Goal: Navigation & Orientation: Find specific page/section

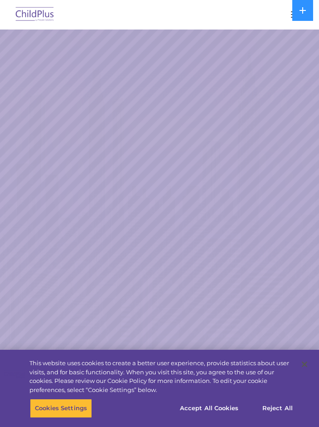
select select "MEDIUM"
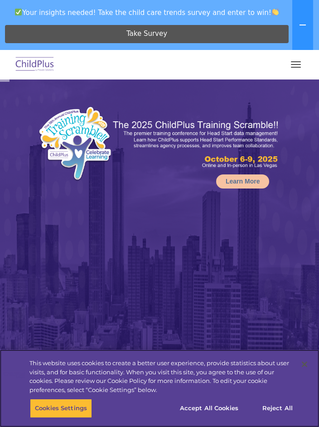
select select "MEDIUM"
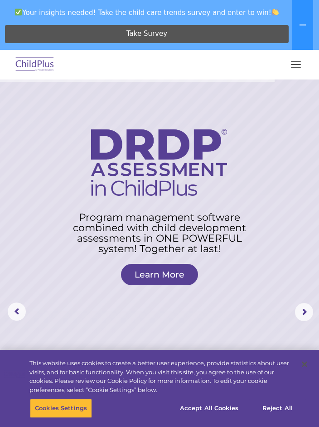
click at [304, 62] on button "button" at bounding box center [296, 64] width 19 height 15
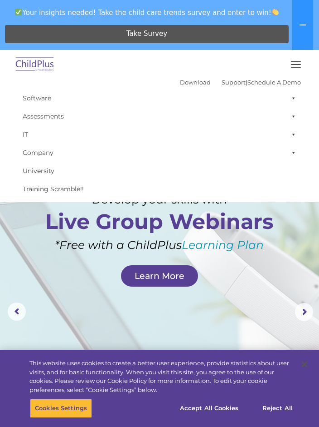
click at [272, 246] on rs-layer "*Free with a ChildPlus Learning Plan" at bounding box center [159, 245] width 231 height 14
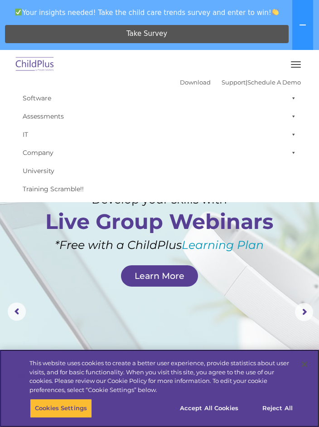
click at [281, 407] on button "Reject All" at bounding box center [278, 407] width 57 height 19
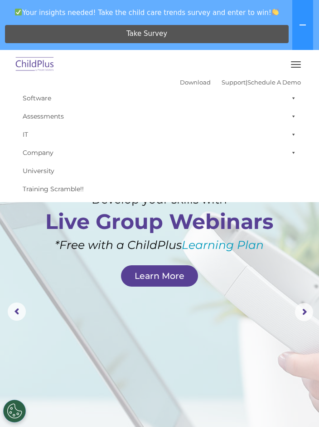
click at [302, 61] on button "button" at bounding box center [296, 64] width 19 height 15
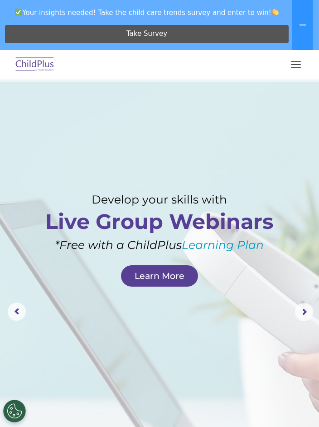
click at [310, 313] on rs-arrow at bounding box center [304, 312] width 18 height 18
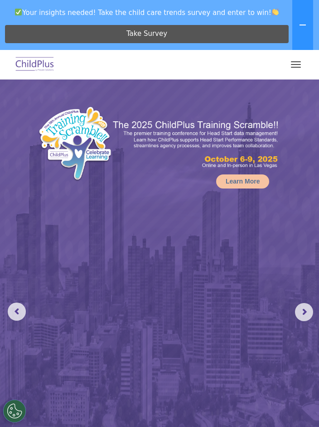
click at [305, 312] on rs-arrow at bounding box center [304, 312] width 18 height 18
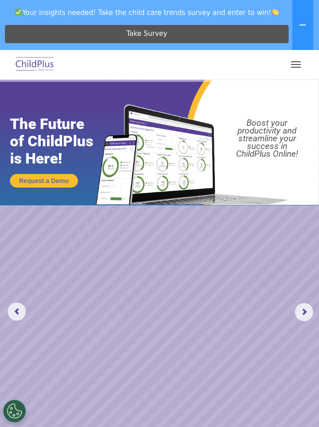
click at [38, 64] on img at bounding box center [35, 64] width 43 height 21
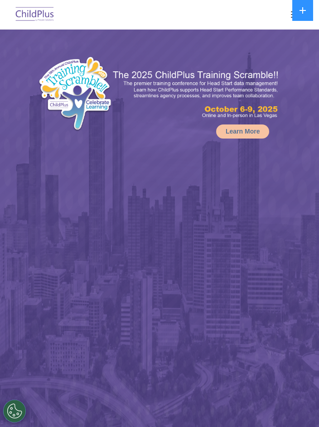
select select "MEDIUM"
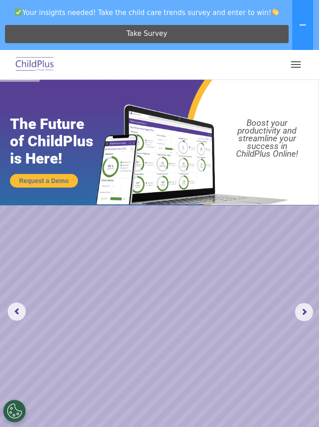
click at [299, 68] on button "button" at bounding box center [296, 64] width 19 height 15
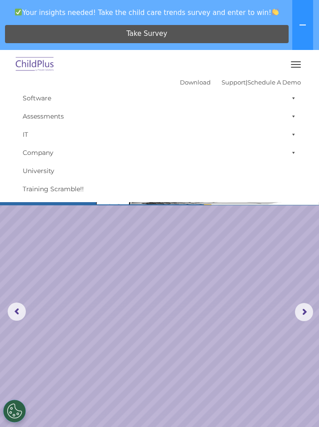
click at [35, 67] on img at bounding box center [35, 64] width 43 height 21
